Goal: Task Accomplishment & Management: Use online tool/utility

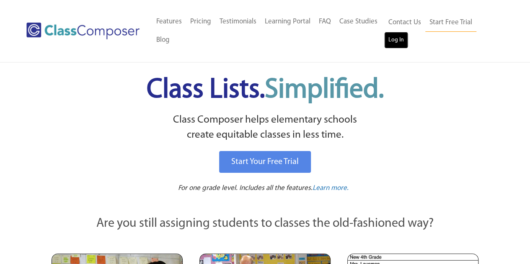
click at [402, 41] on link "Log In" at bounding box center [396, 40] width 24 height 17
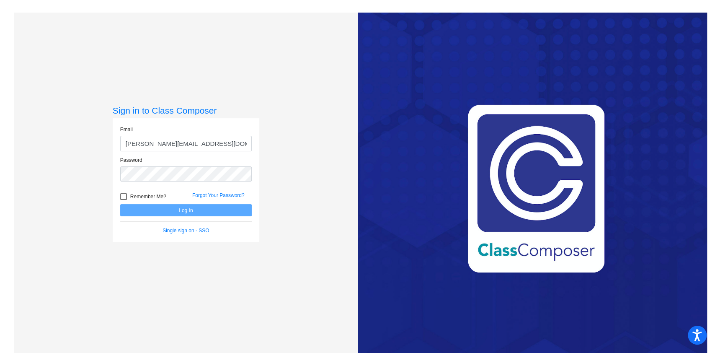
type input "mauroj@victorschools.org"
click at [120, 204] on button "Log In" at bounding box center [186, 210] width 132 height 12
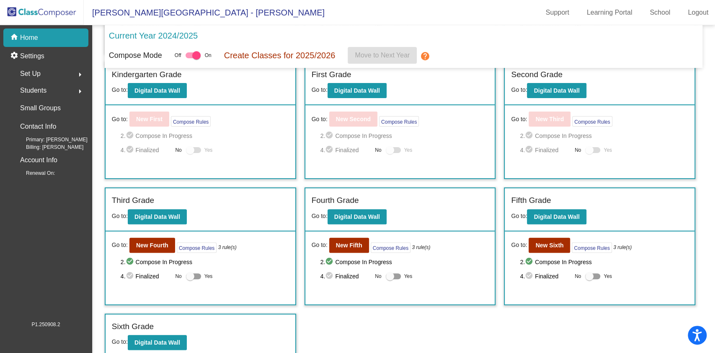
scroll to position [141, 0]
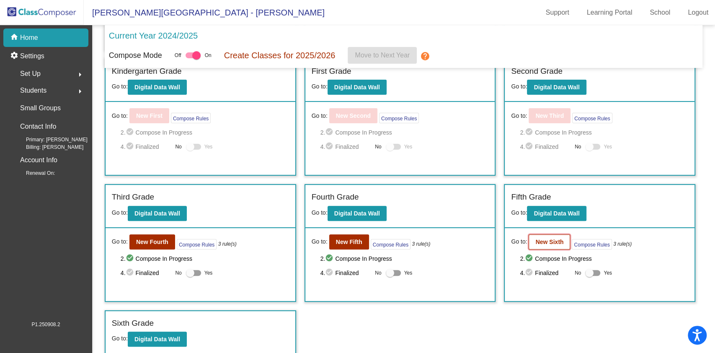
click at [534, 246] on button "New Sixth" at bounding box center [549, 241] width 41 height 15
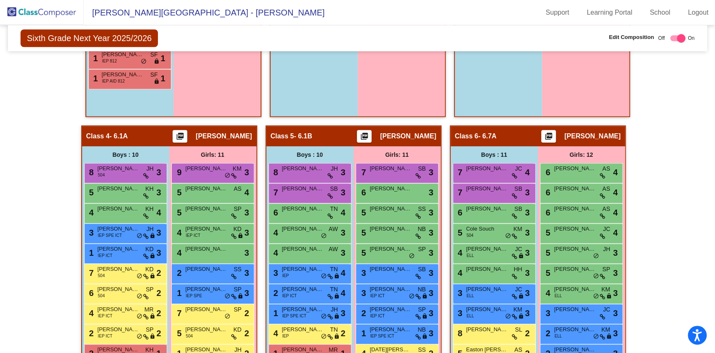
scroll to position [223, 0]
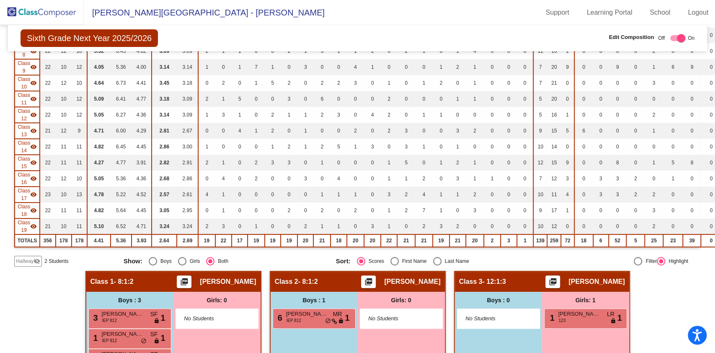
click at [26, 7] on img at bounding box center [42, 12] width 84 height 25
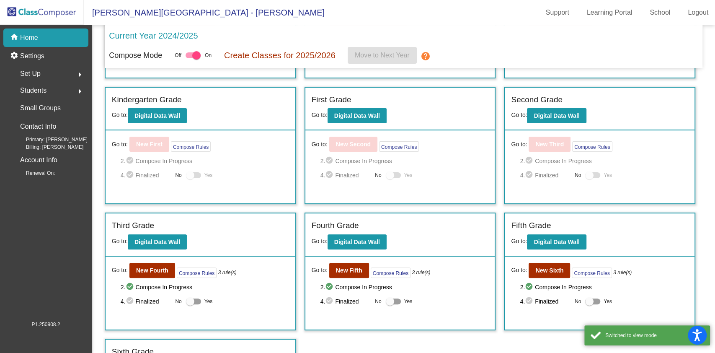
scroll to position [141, 0]
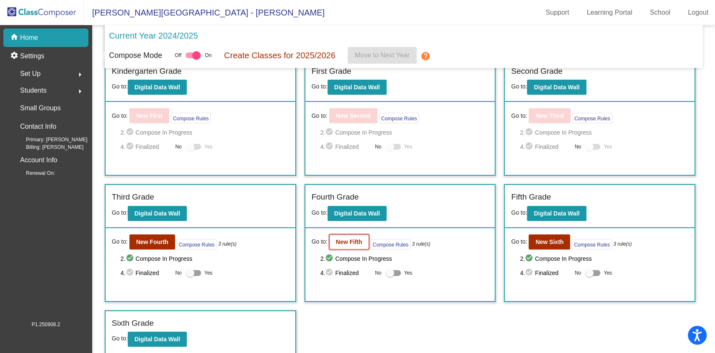
click at [342, 241] on b "New Fifth" at bounding box center [349, 241] width 26 height 7
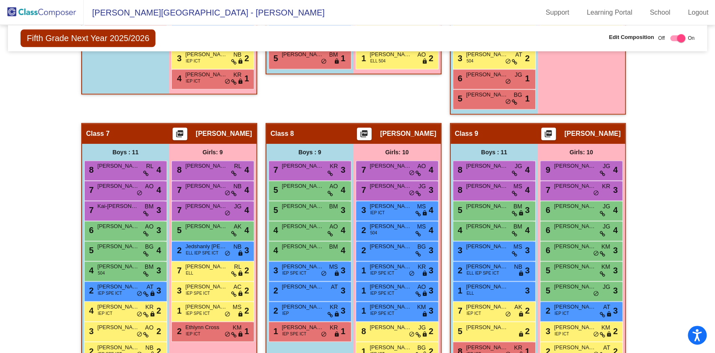
scroll to position [838, 0]
